Goal: Information Seeking & Learning: Understand process/instructions

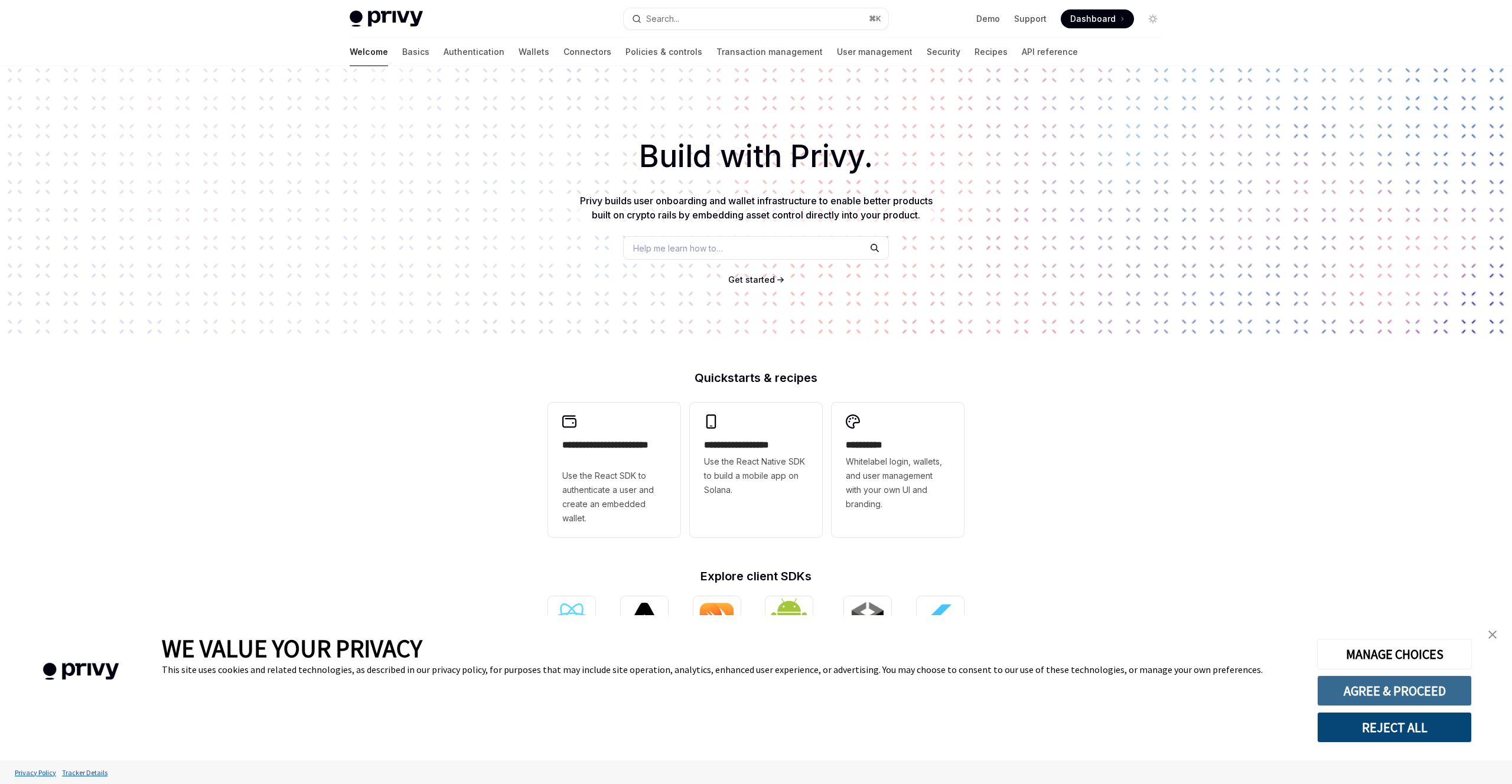
click at [1391, 695] on button "AGREE & PROCEED" at bounding box center [1394, 690] width 154 height 30
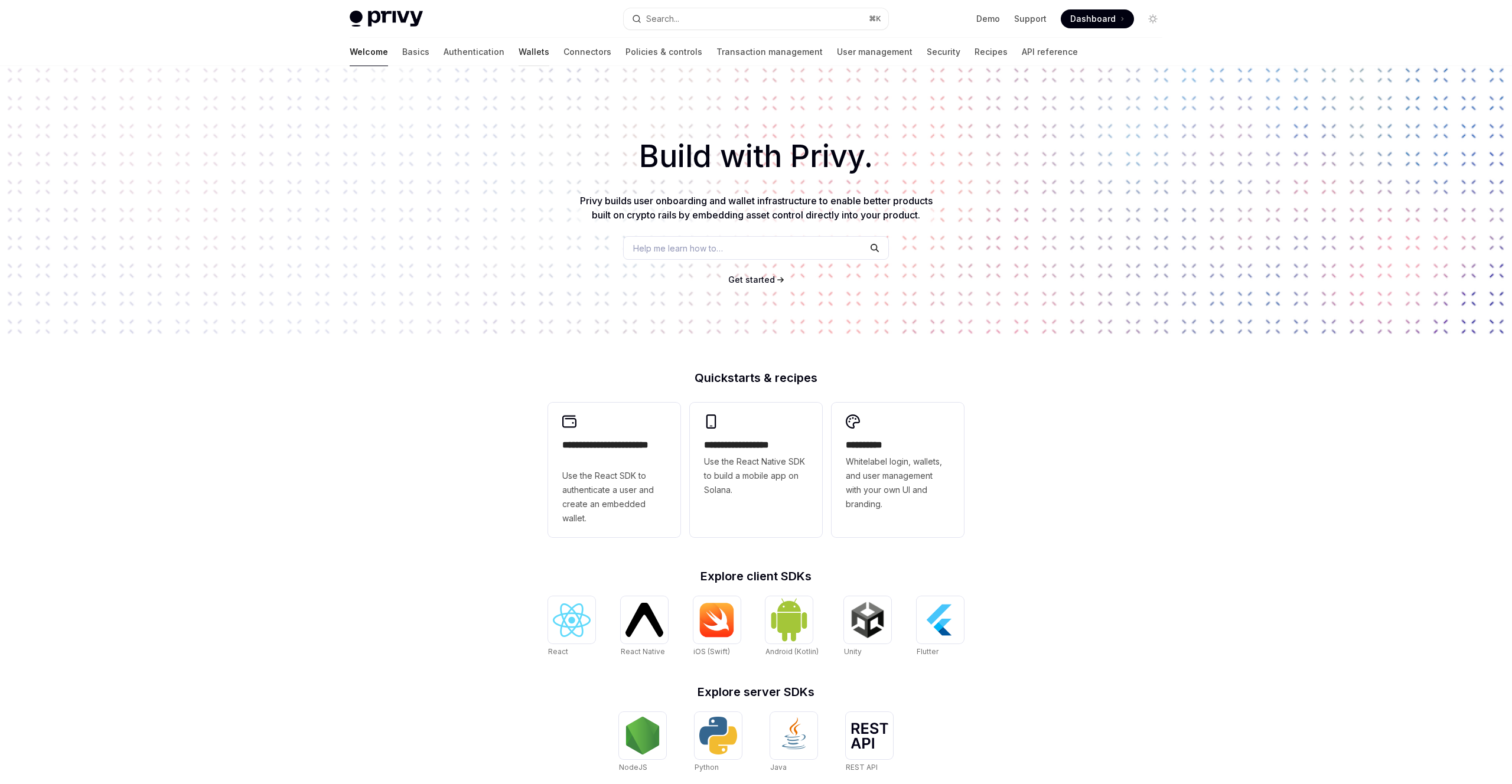
click at [519, 51] on link "Wallets" at bounding box center [534, 52] width 30 height 28
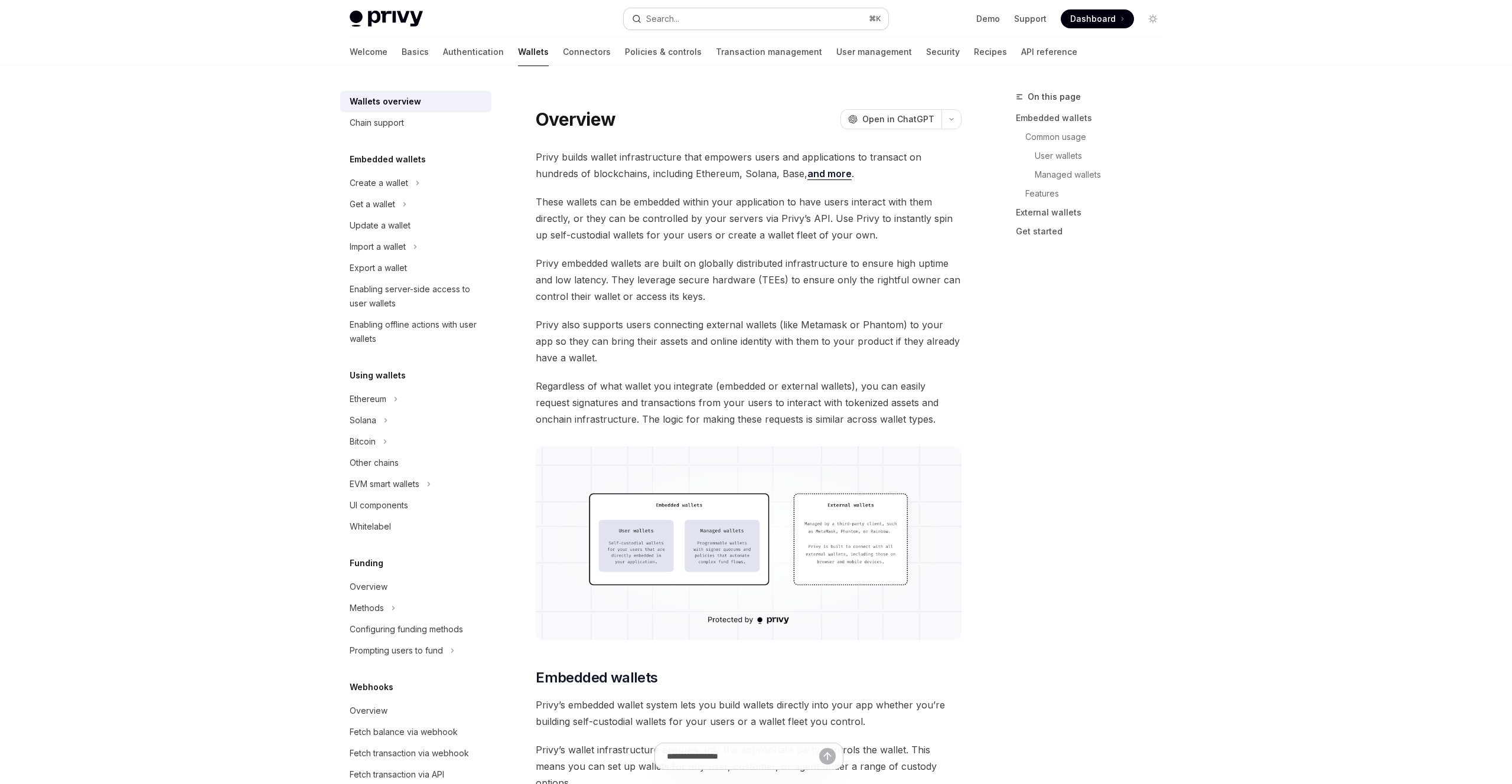
type textarea "*"
click at [684, 21] on button "Search... ⌘ K" at bounding box center [755, 19] width 264 height 21
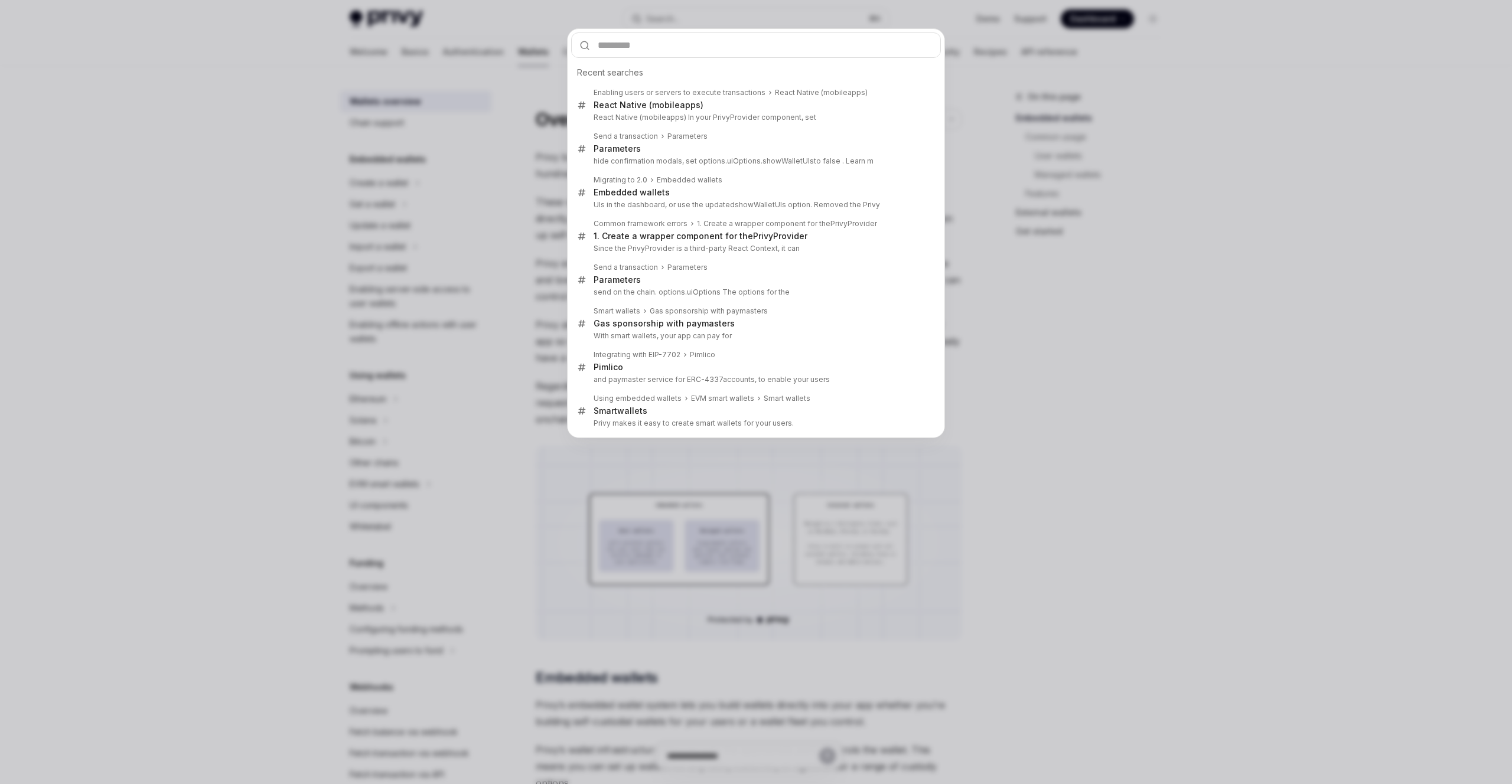
click at [691, 20] on div "Recent searches Enabling users or servers to execute transactions React Native …" at bounding box center [756, 392] width 1512 height 784
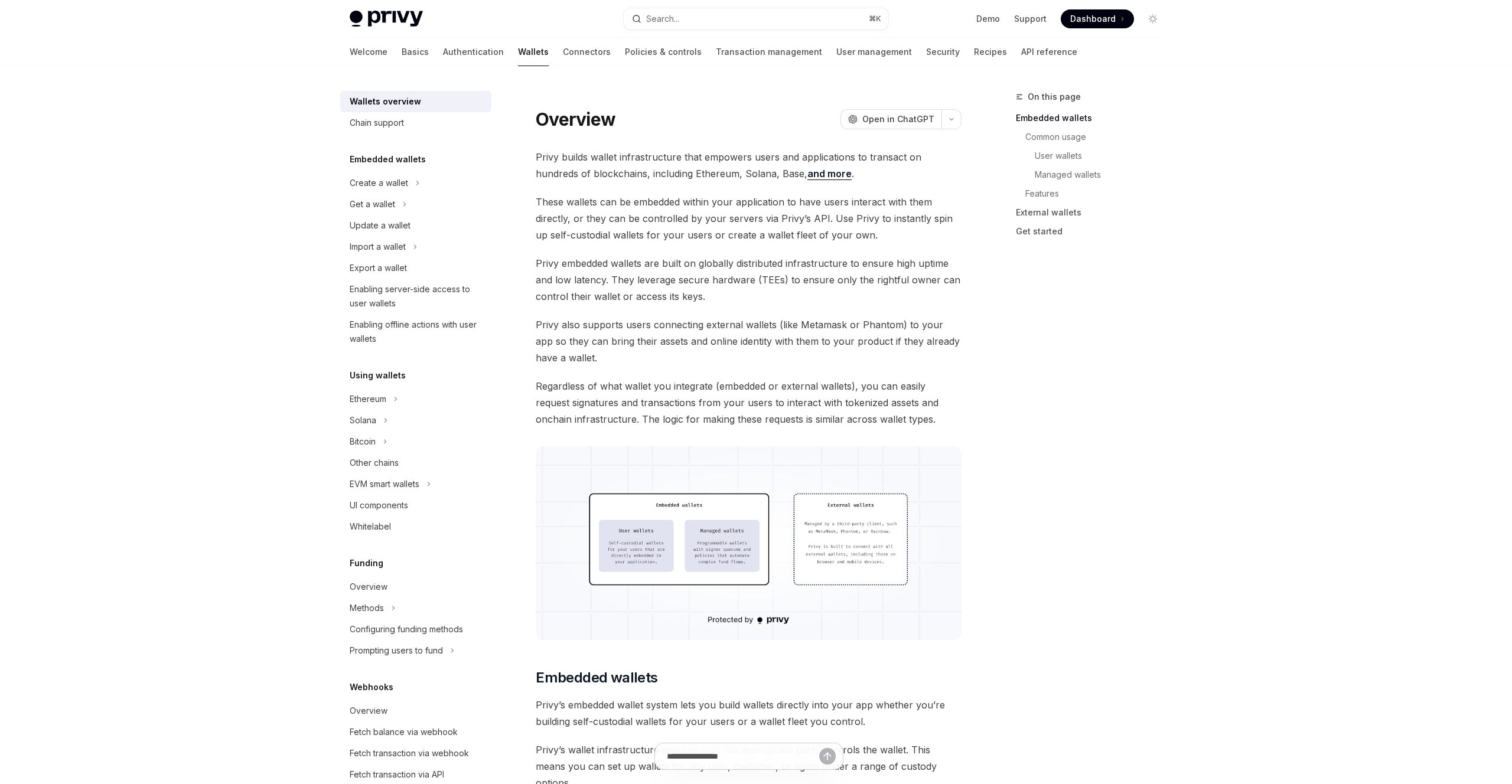
click at [691, 20] on button "Search... ⌘ K" at bounding box center [755, 19] width 264 height 21
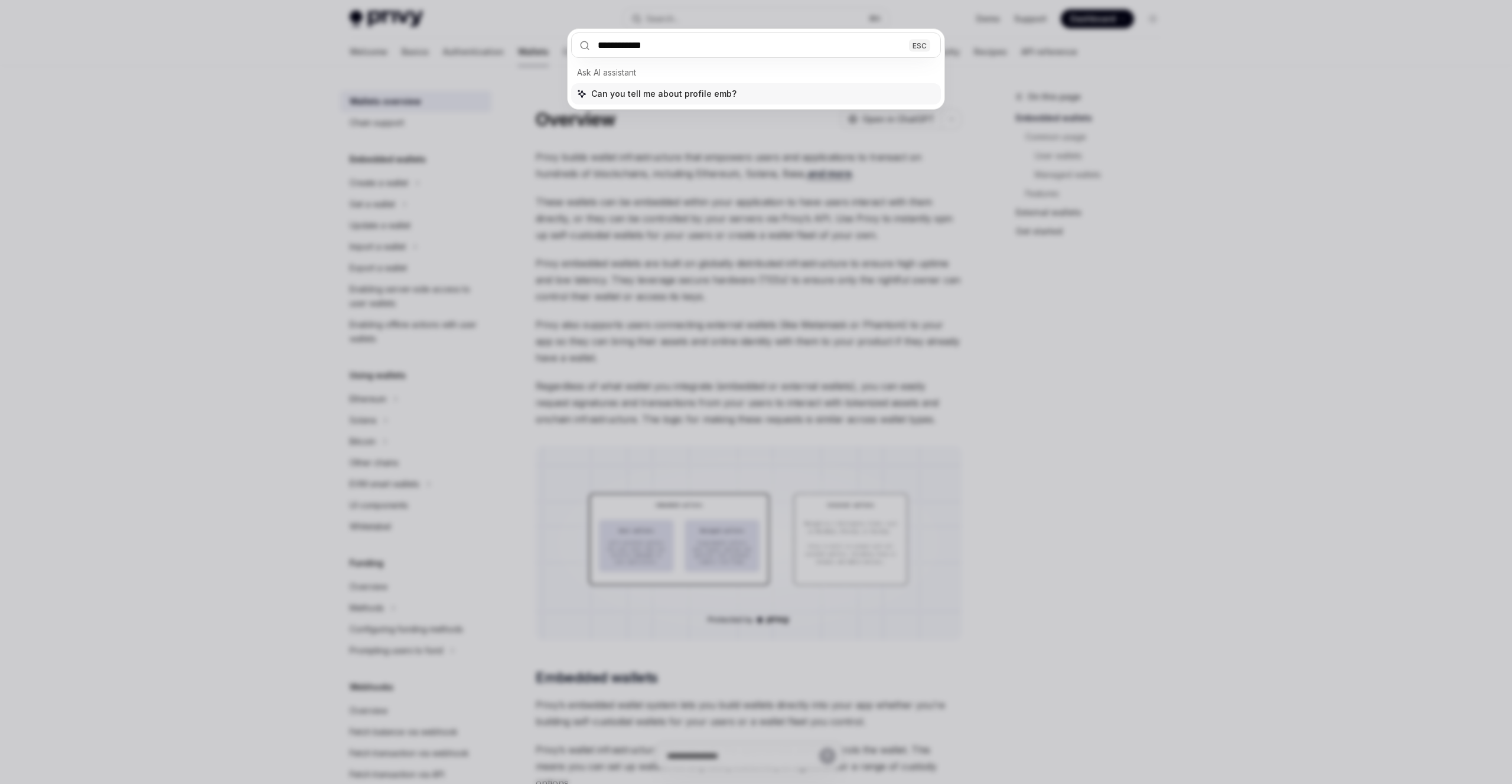
type input "**********"
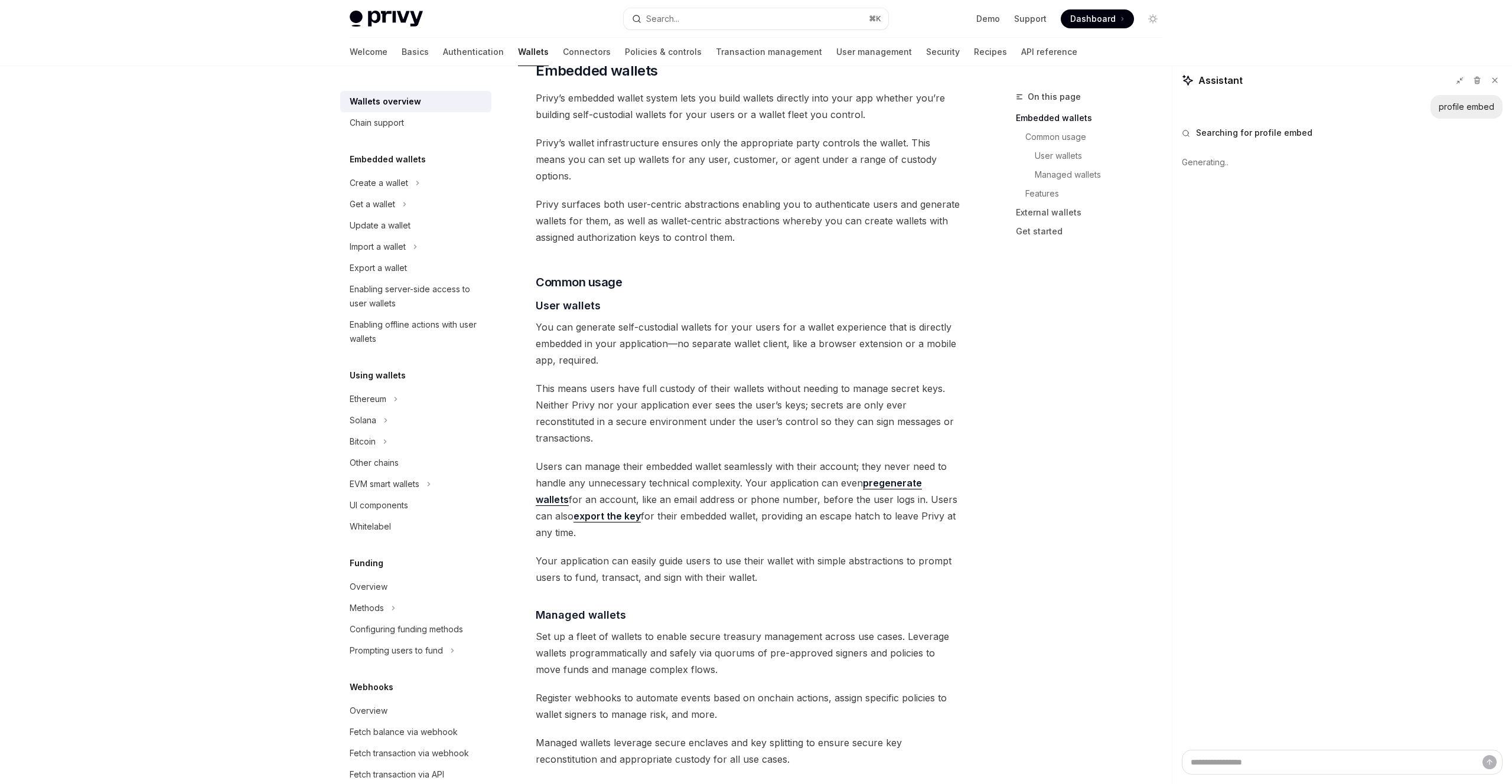
scroll to position [627, 0]
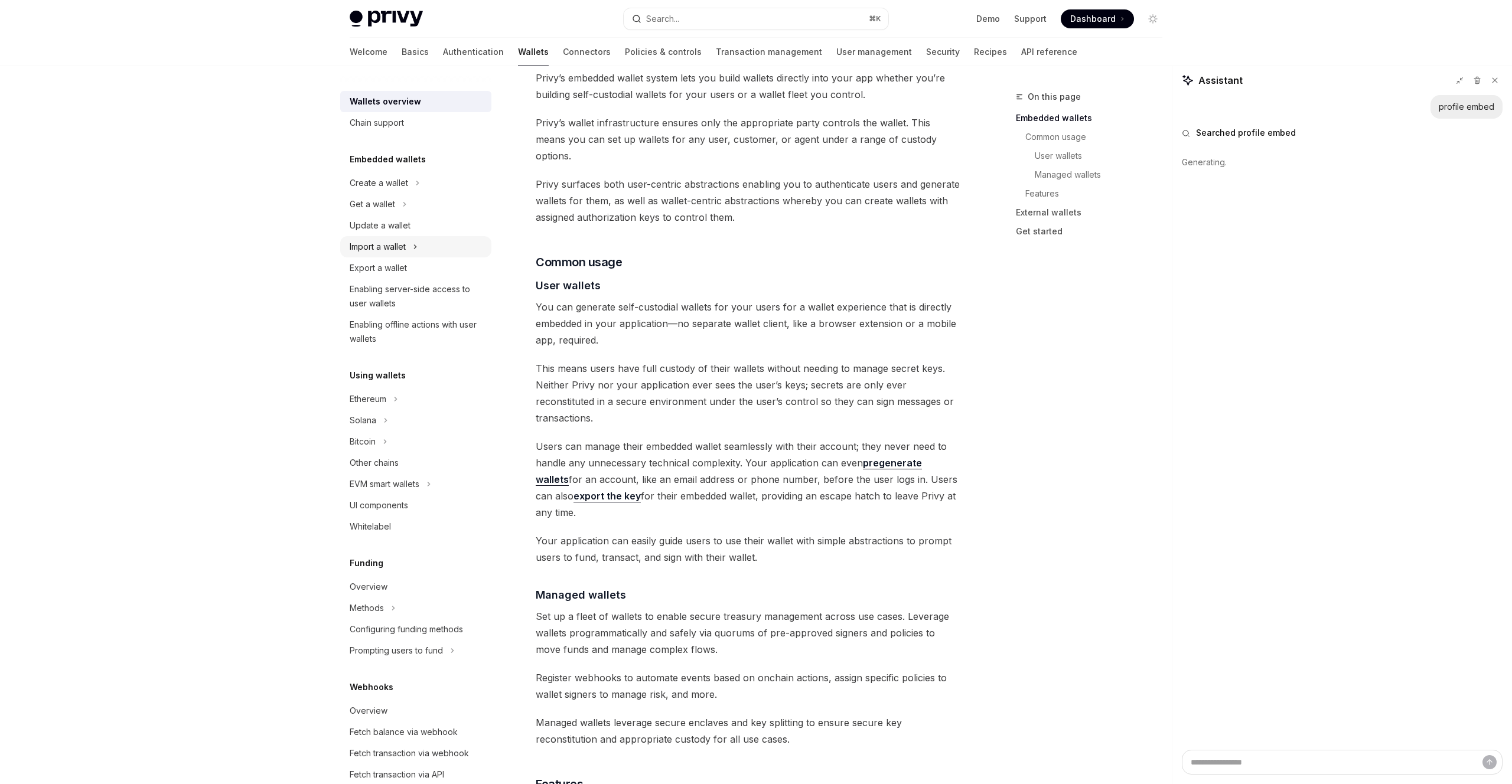
click at [392, 237] on div "Import a wallet" at bounding box center [415, 246] width 151 height 21
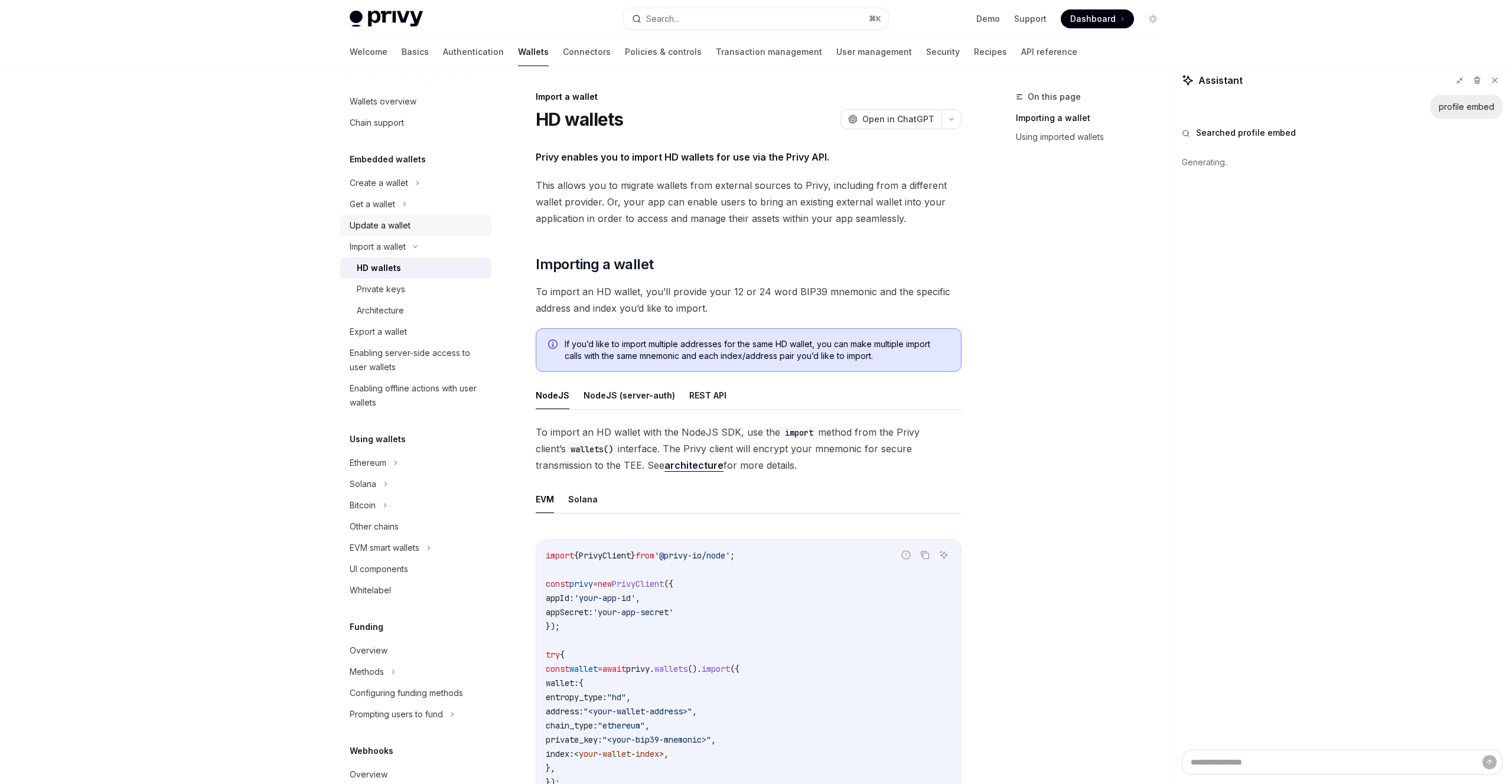
click at [390, 230] on div "Update a wallet" at bounding box center [380, 225] width 61 height 14
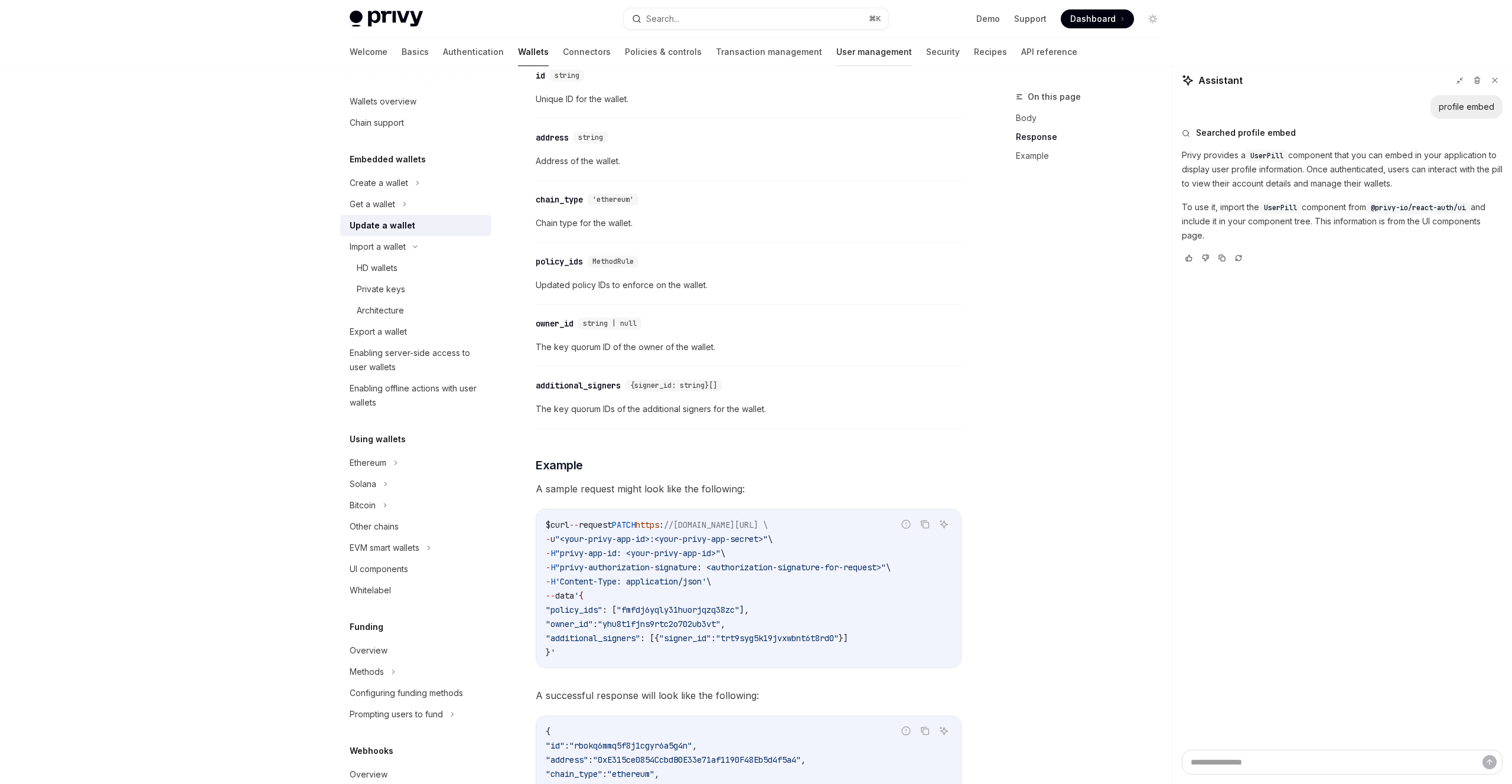
click at [836, 52] on link "User management" at bounding box center [874, 52] width 76 height 28
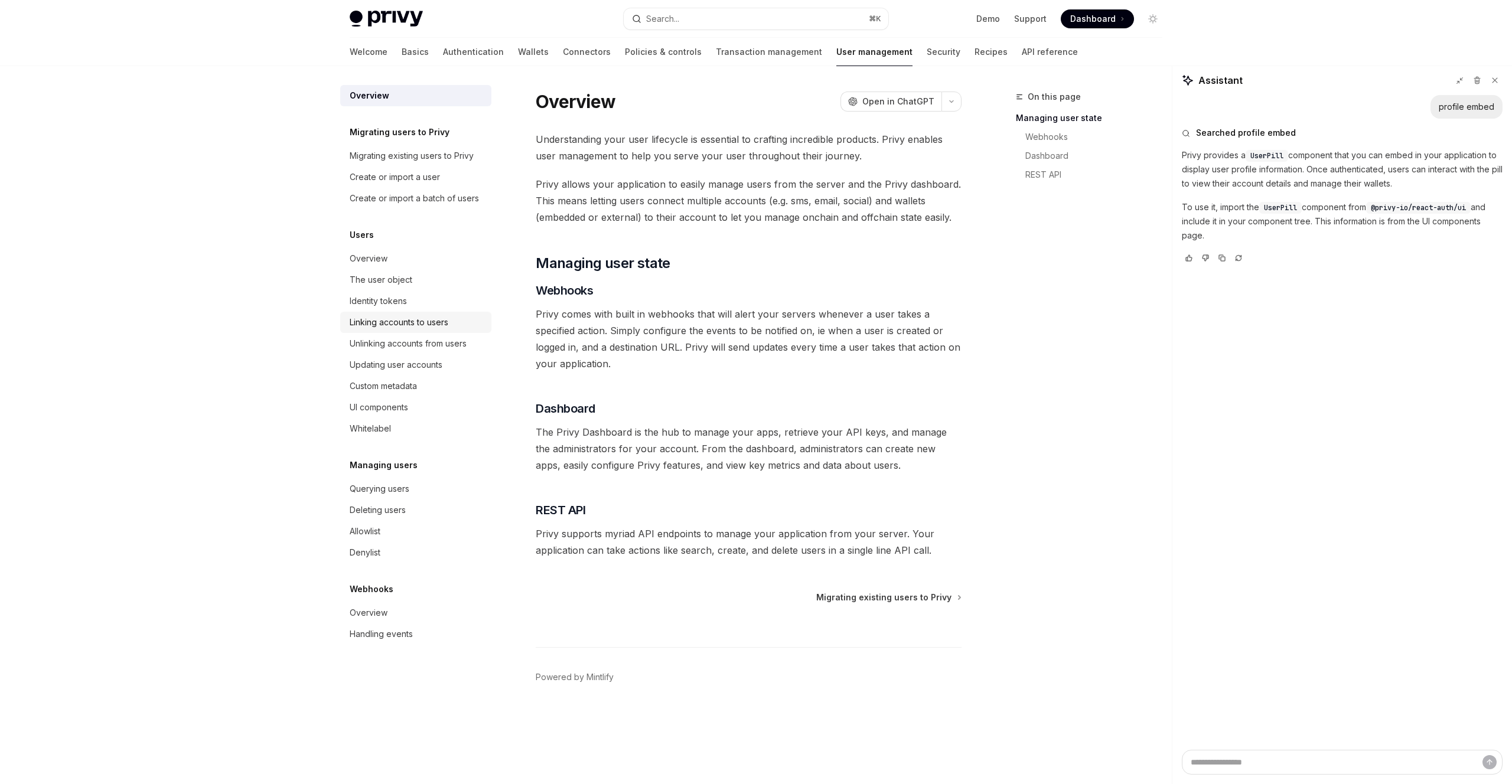
click at [386, 323] on div "Linking accounts to users" at bounding box center [398, 322] width 98 height 14
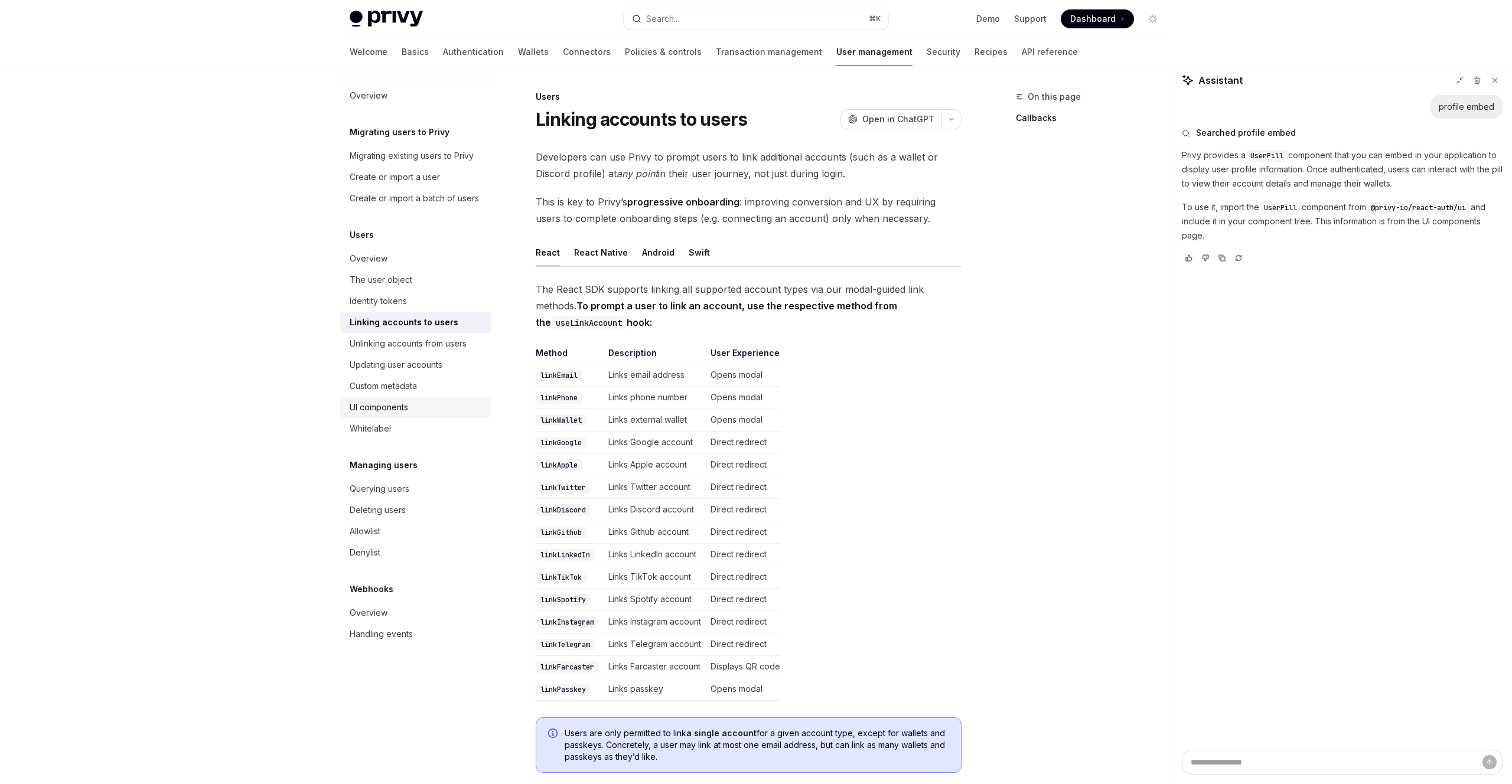
click at [378, 406] on div "UI components" at bounding box center [378, 407] width 59 height 14
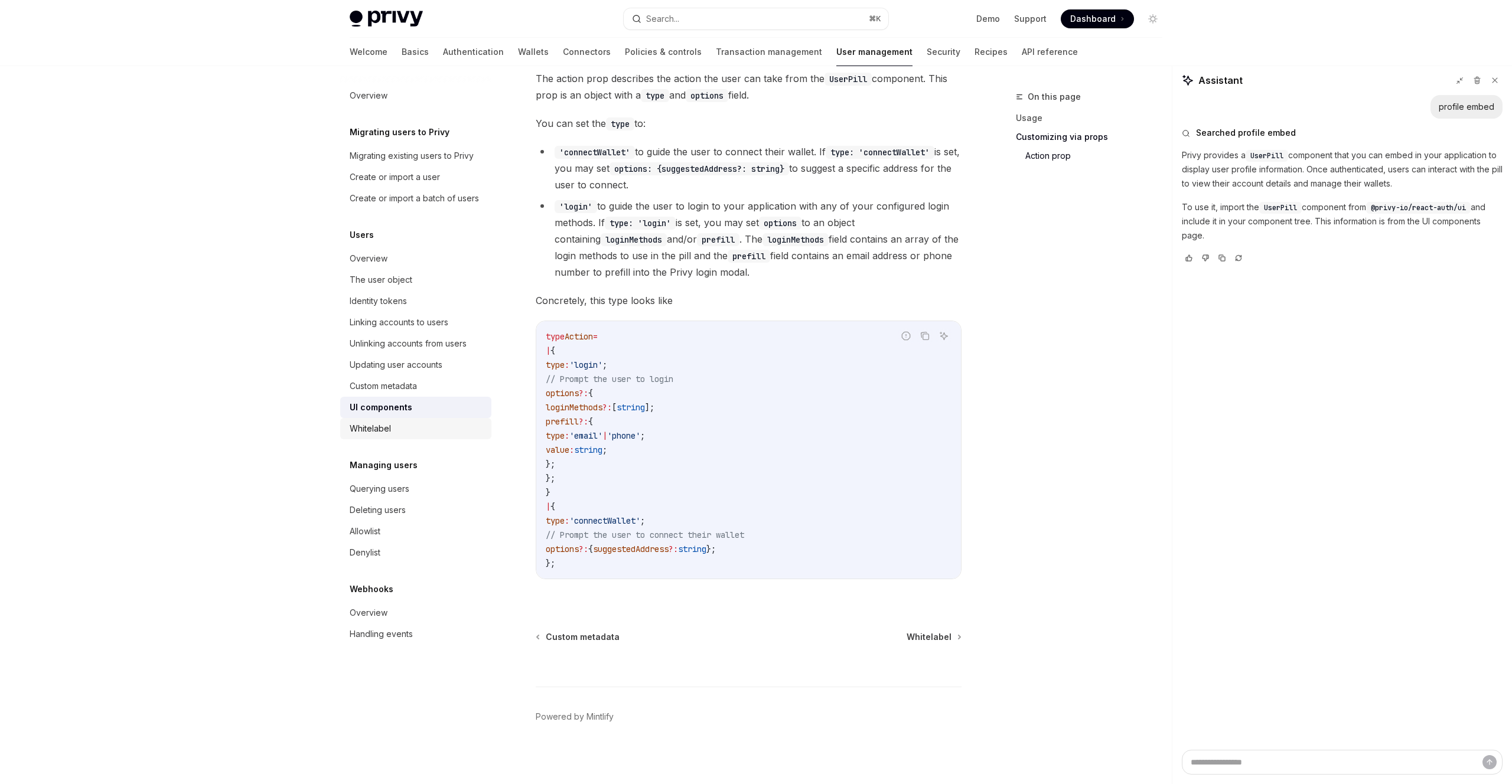
scroll to position [1858, 0]
click at [375, 427] on div "Whitelabel" at bounding box center [370, 428] width 41 height 14
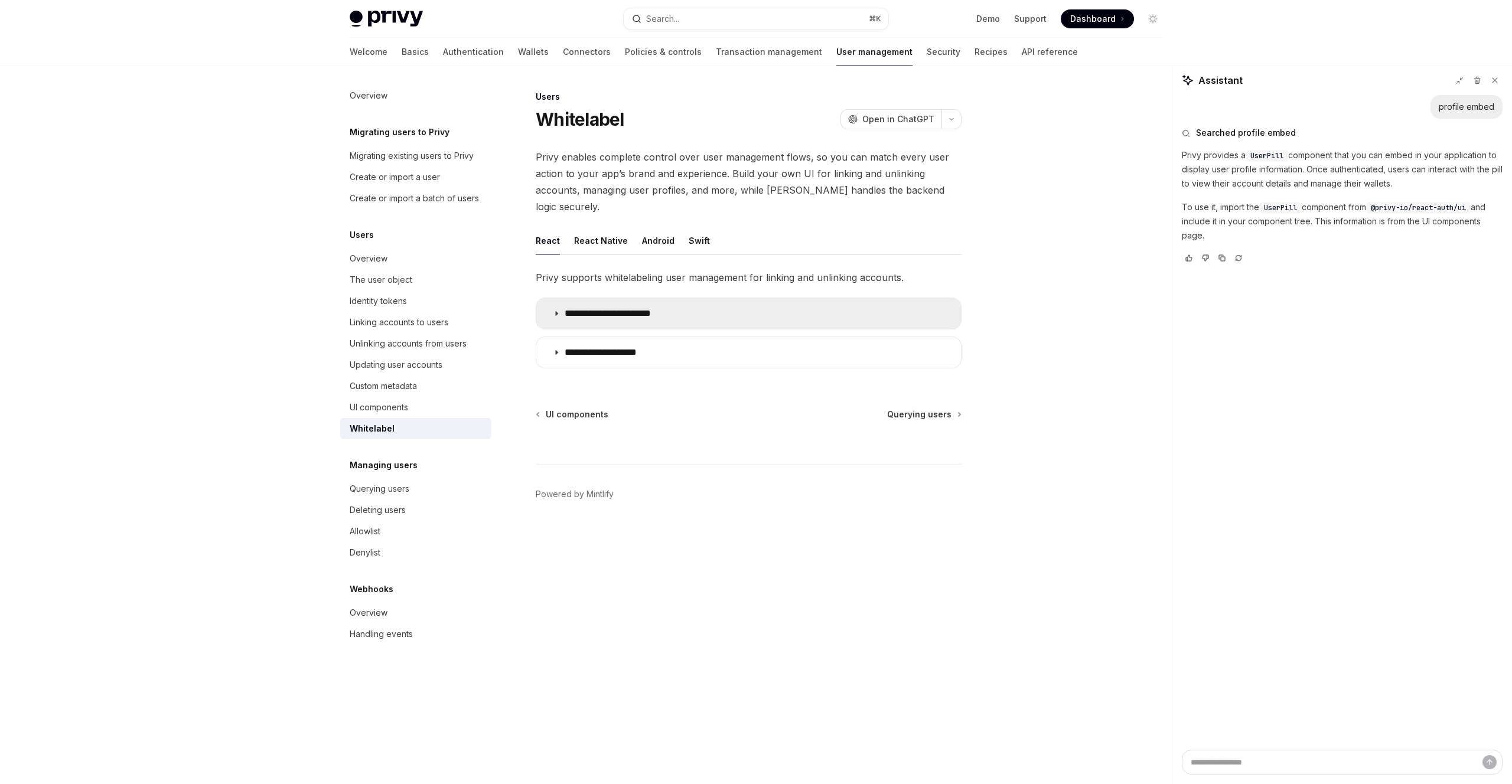
click at [624, 307] on p "**********" at bounding box center [619, 313] width 108 height 12
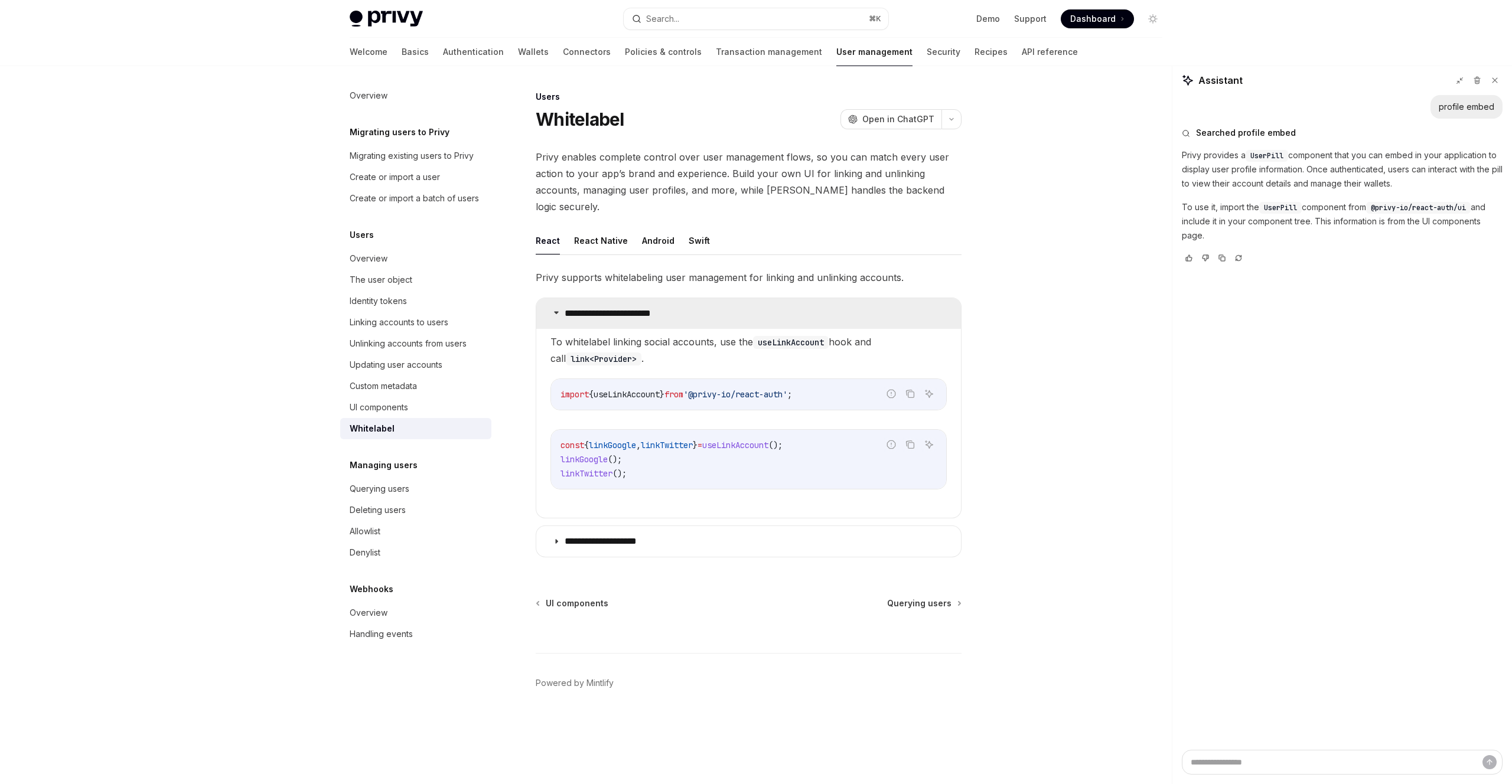
click at [624, 307] on p "**********" at bounding box center [619, 313] width 108 height 12
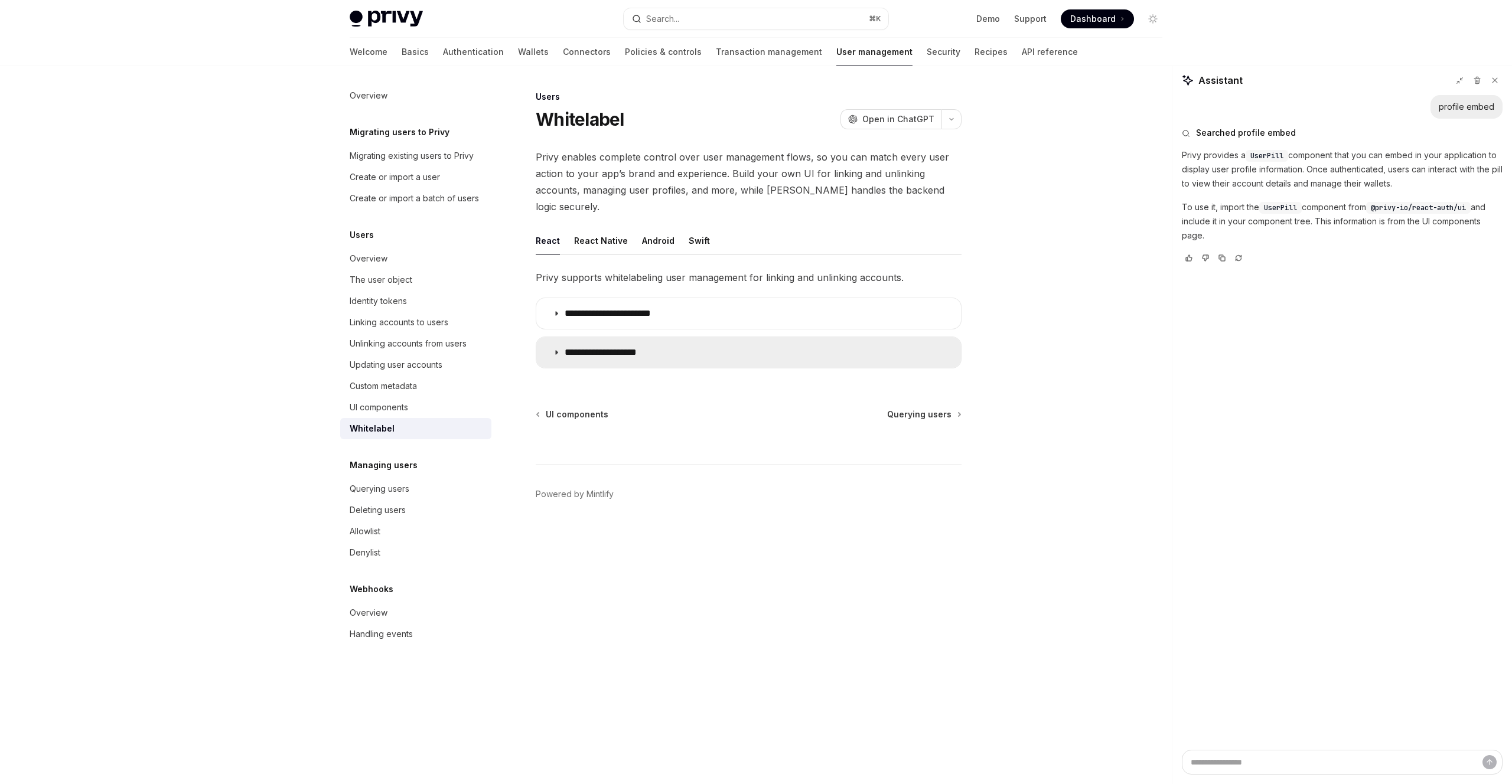
click at [616, 342] on summary "**********" at bounding box center [748, 352] width 424 height 30
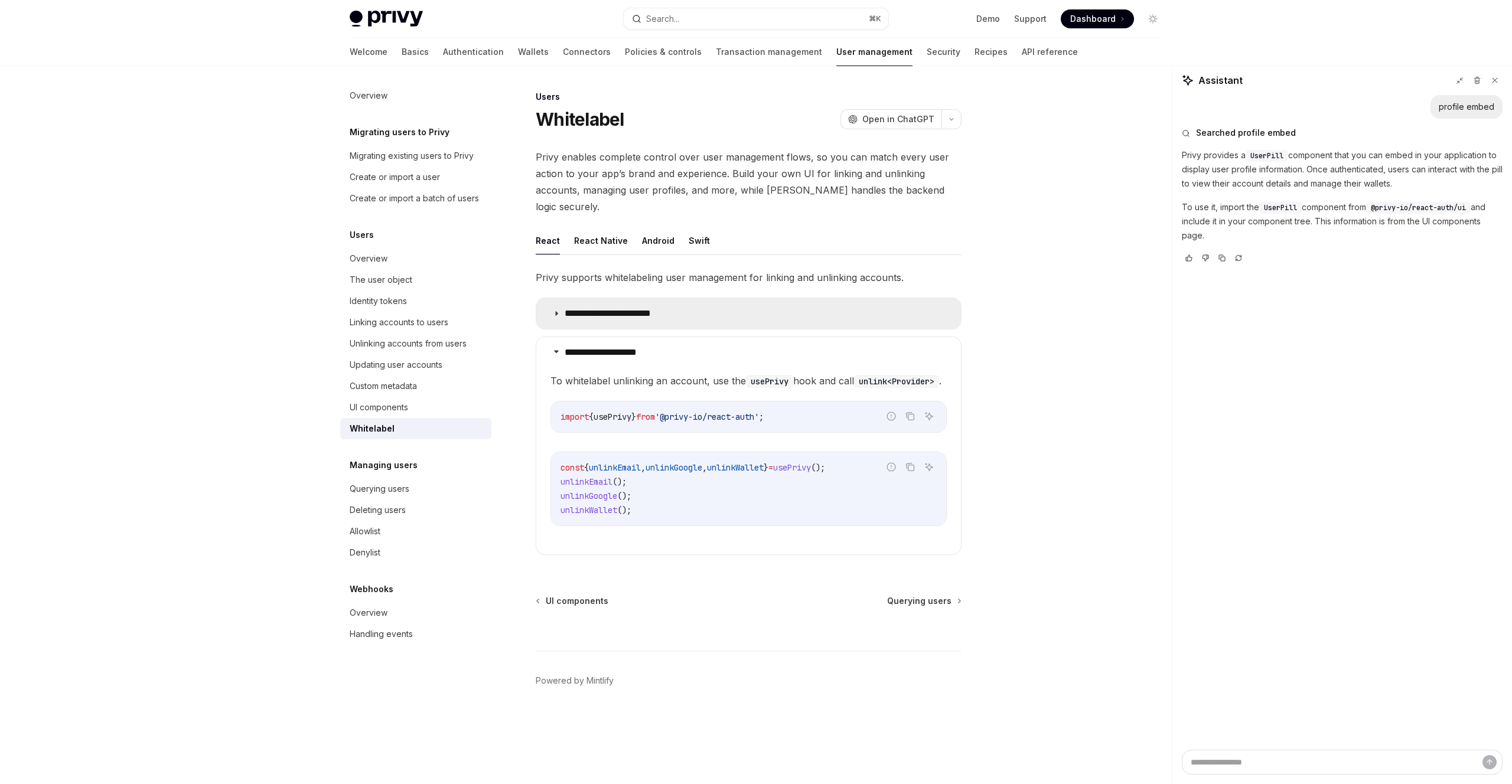
click at [620, 307] on p "**********" at bounding box center [619, 313] width 108 height 12
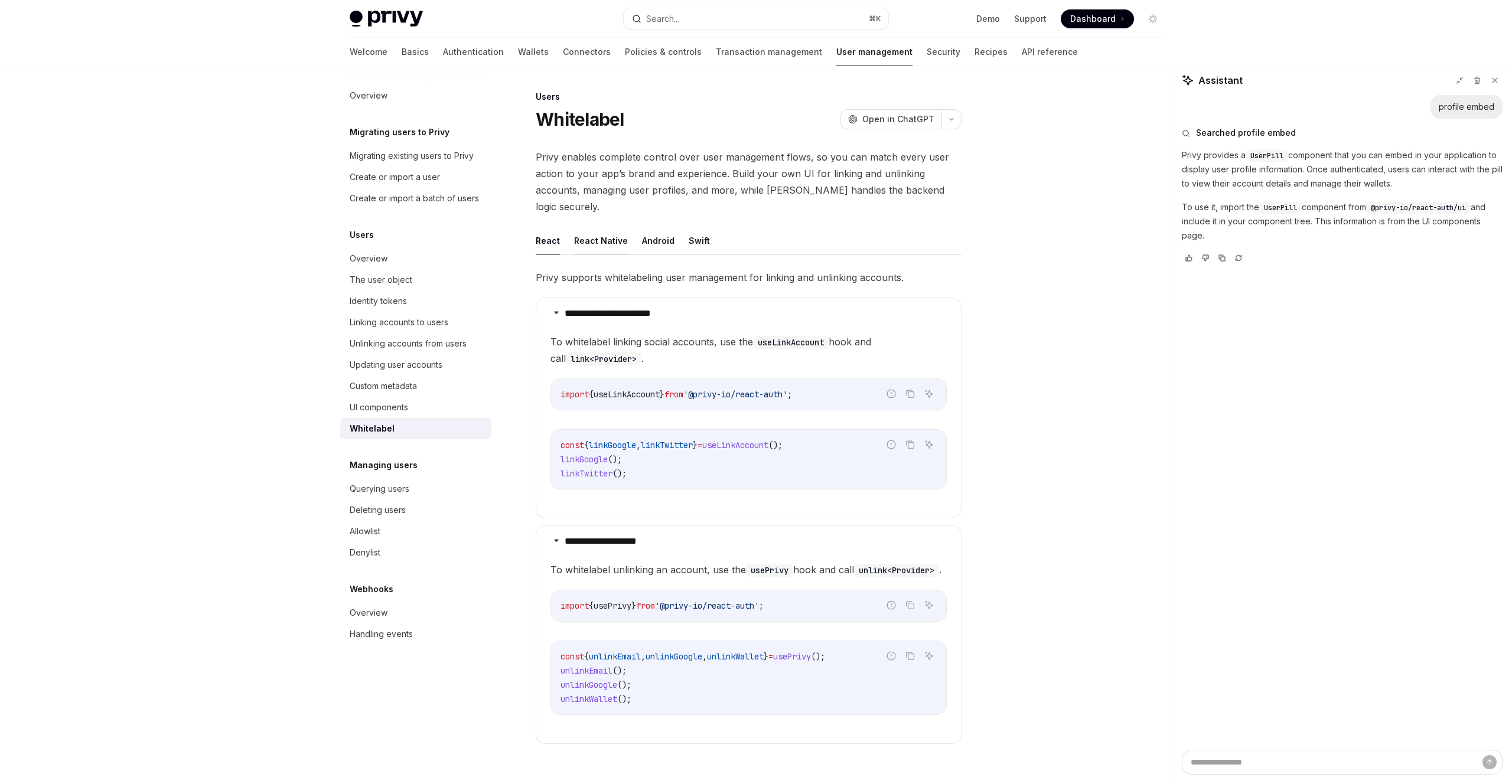
click at [587, 227] on button "React Native" at bounding box center [601, 240] width 54 height 28
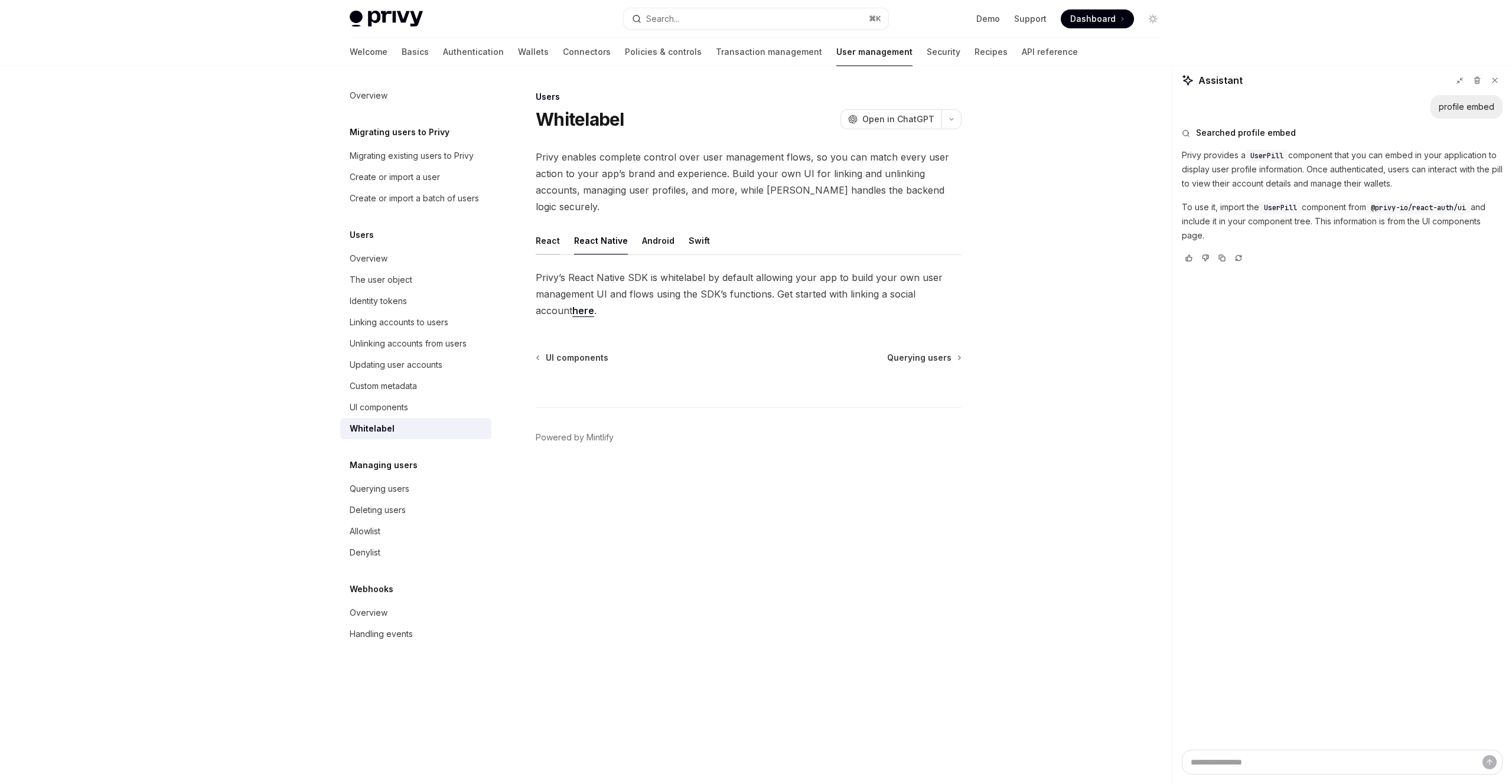
click at [538, 227] on button "React" at bounding box center [548, 240] width 24 height 28
click at [381, 408] on div "UI components" at bounding box center [378, 407] width 59 height 14
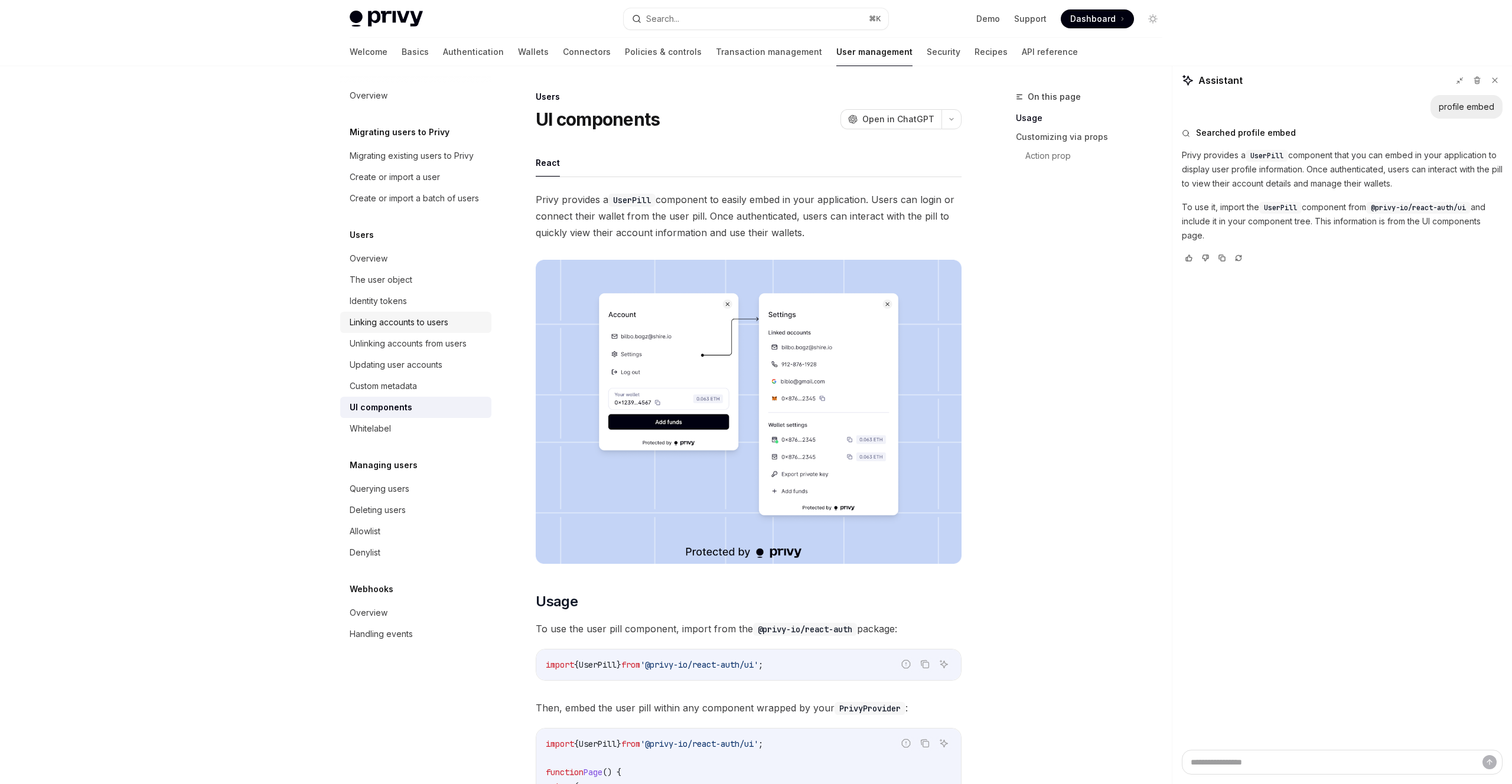
click at [397, 326] on div "Linking accounts to users" at bounding box center [398, 322] width 98 height 14
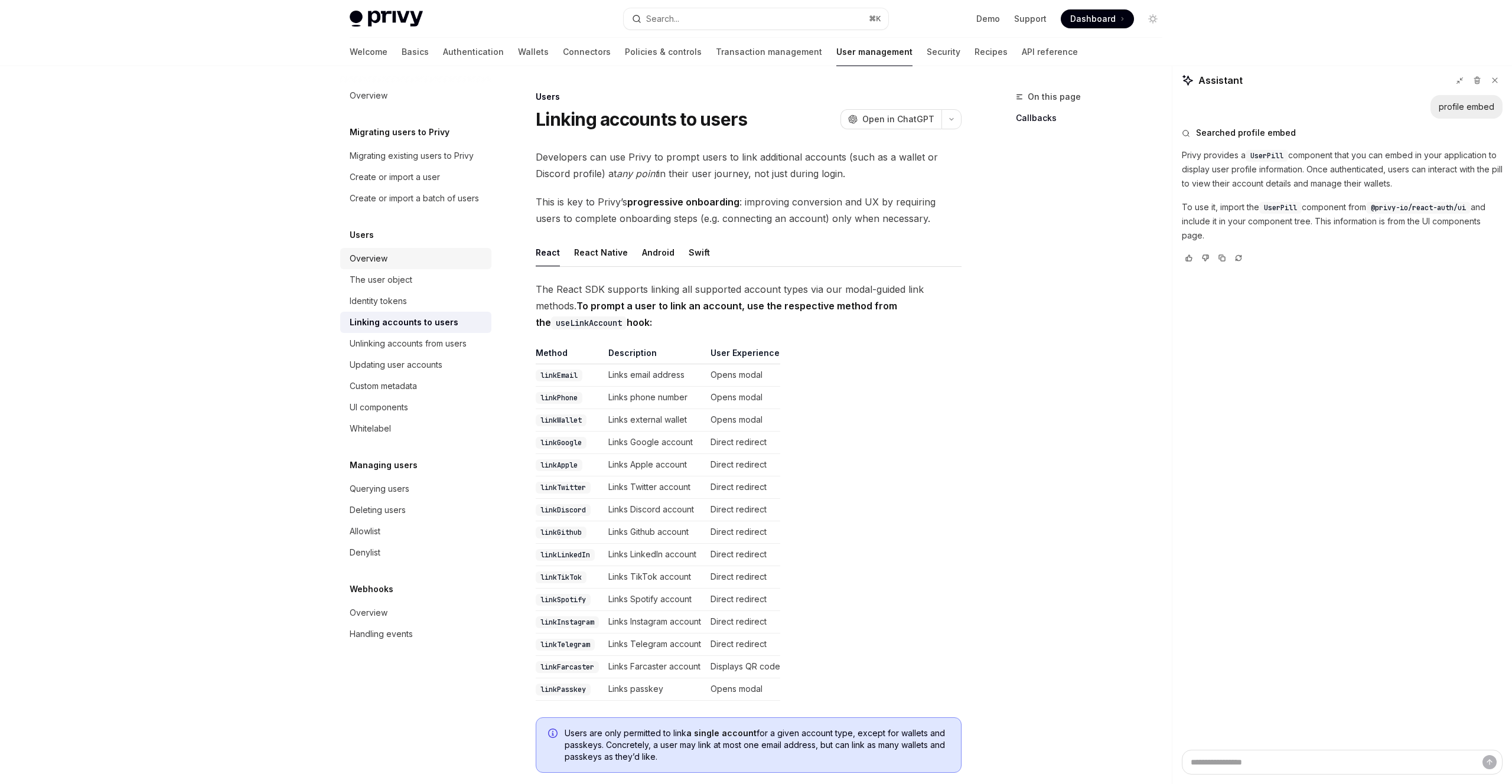
click at [368, 256] on div "Overview" at bounding box center [368, 259] width 38 height 14
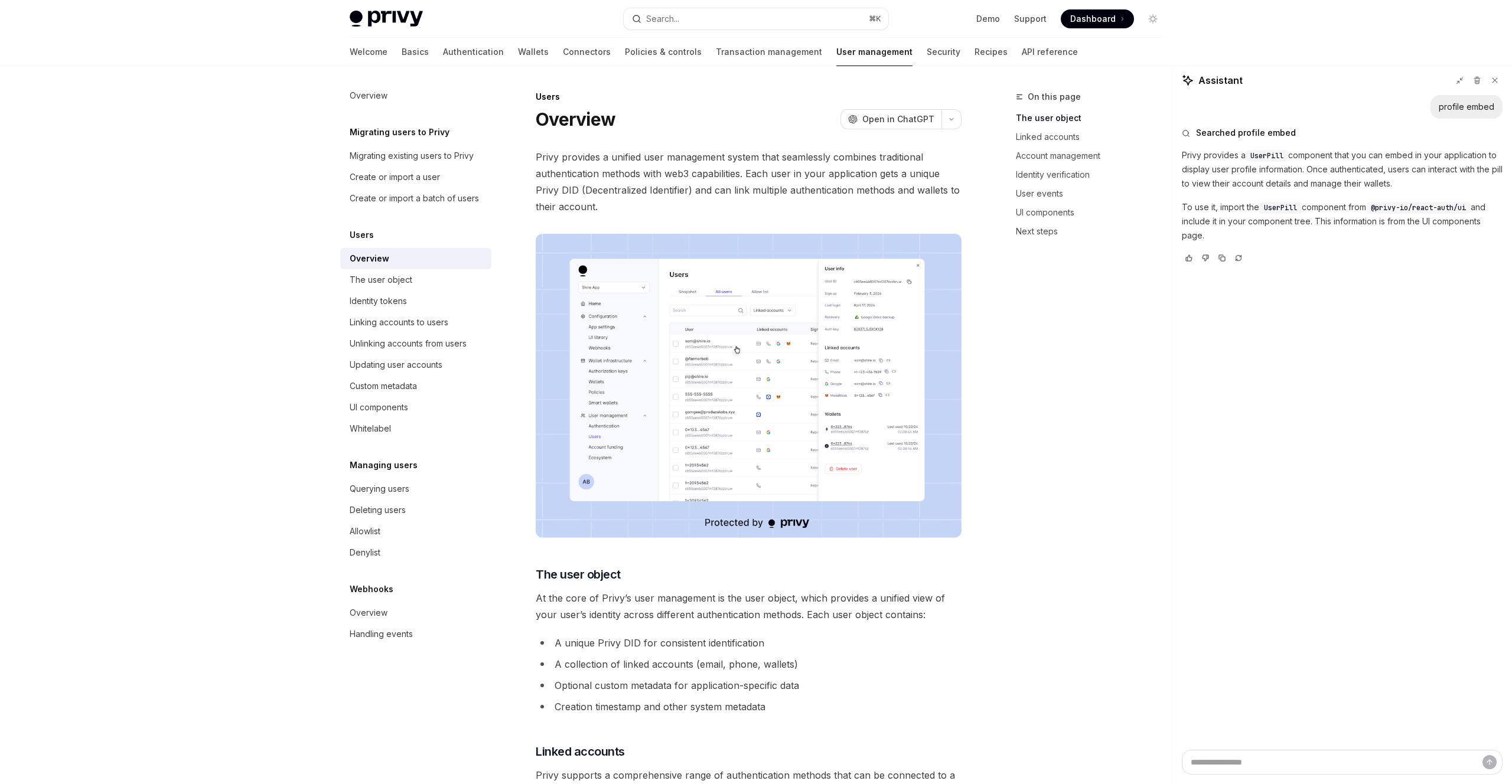
click at [1115, 381] on div "On this page The user object Linked accounts Account management Identity verifi…" at bounding box center [1081, 437] width 179 height 694
click at [378, 409] on div "UI components" at bounding box center [378, 407] width 59 height 14
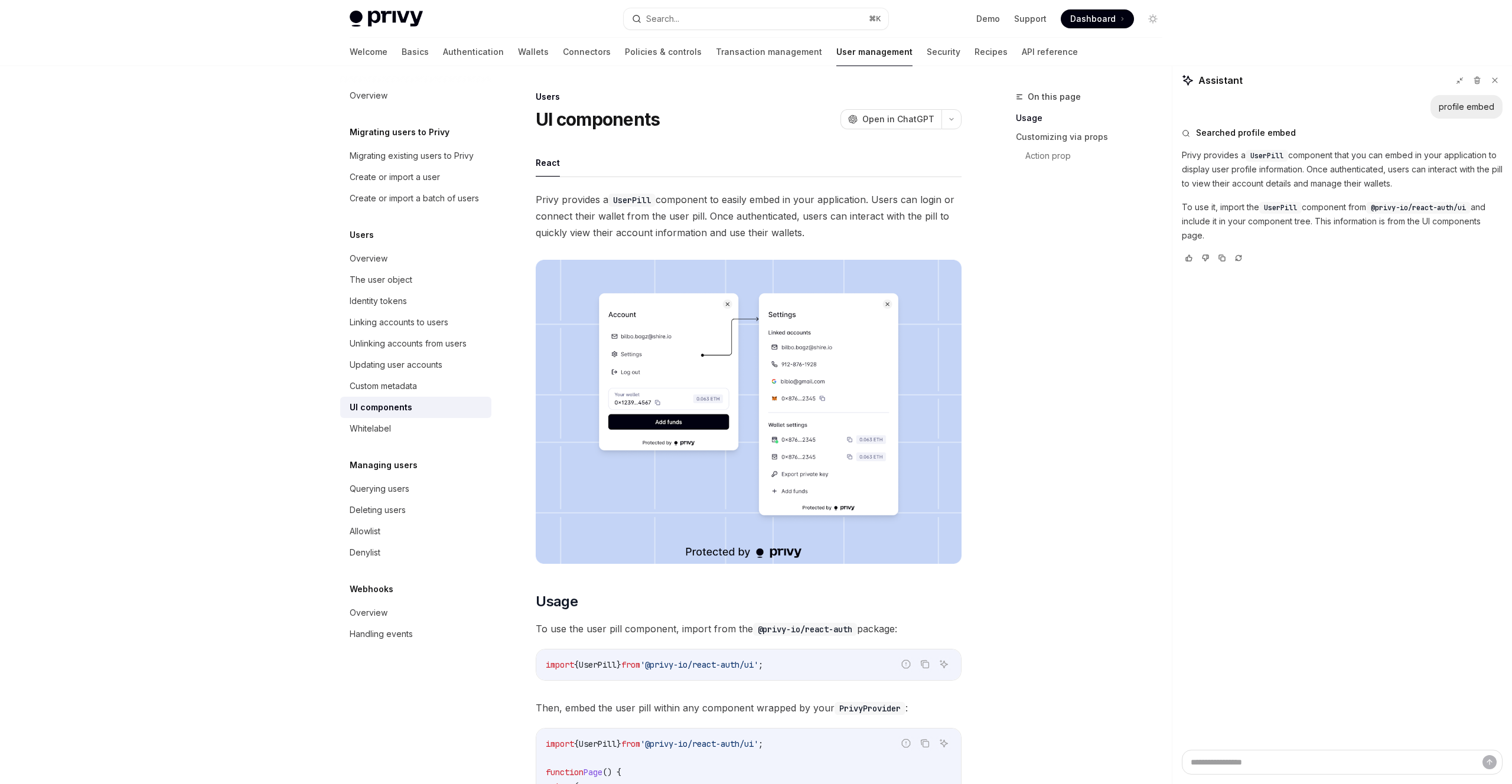
type textarea "*"
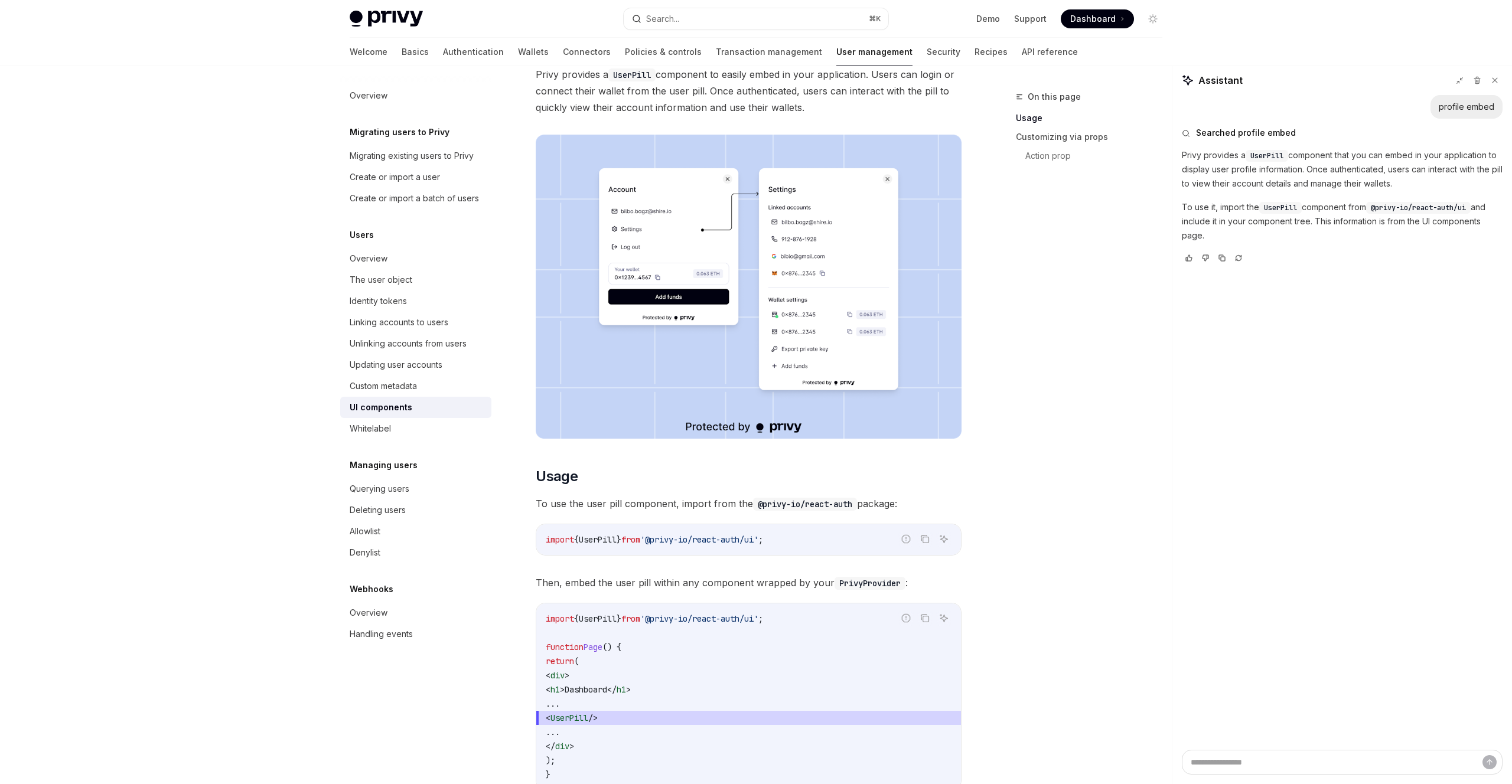
scroll to position [129, 0]
